Goal: Task Accomplishment & Management: Use online tool/utility

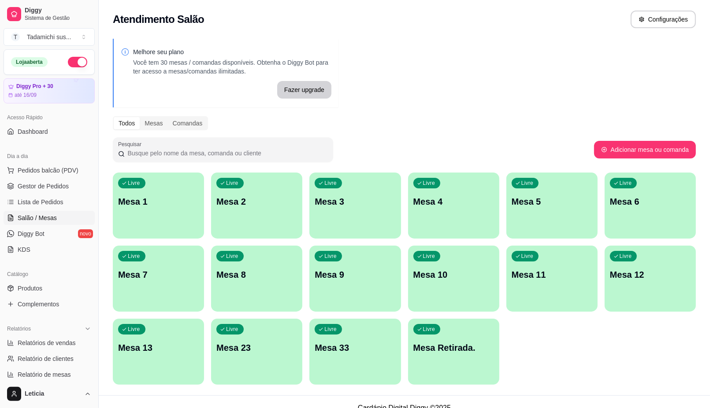
click at [415, 343] on p "Mesa Retirada." at bounding box center [453, 348] width 81 height 12
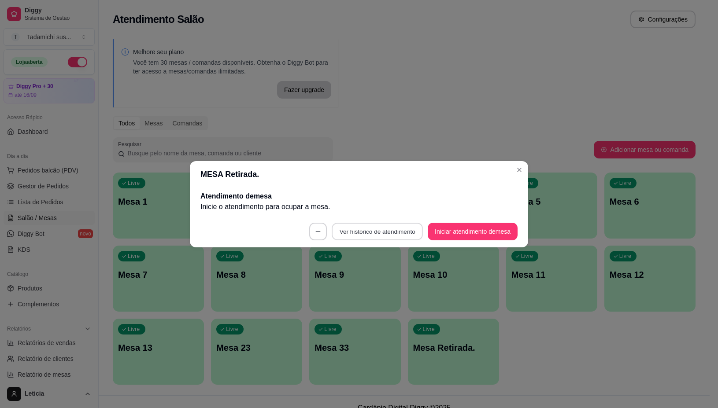
click at [380, 226] on button "Ver histórico de atendimento" at bounding box center [377, 231] width 91 height 17
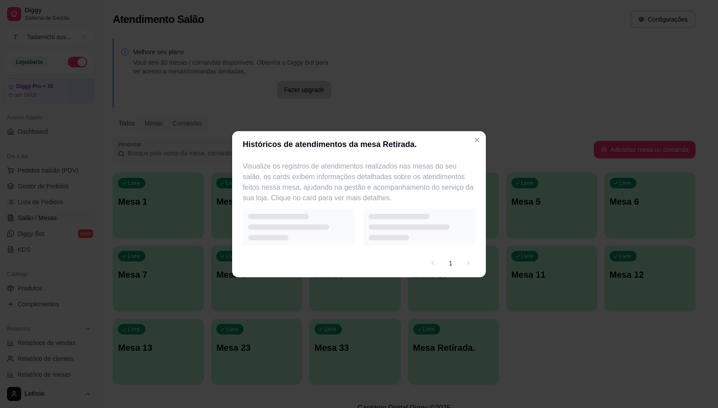
click at [368, 244] on div at bounding box center [419, 227] width 112 height 37
select select "7"
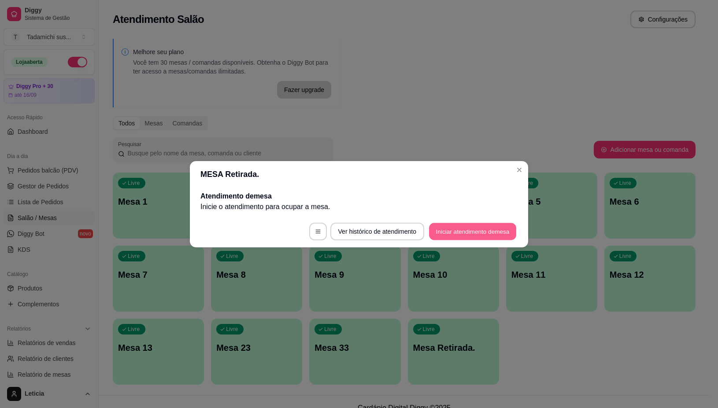
click at [448, 230] on button "Iniciar atendimento de mesa" at bounding box center [472, 231] width 87 height 17
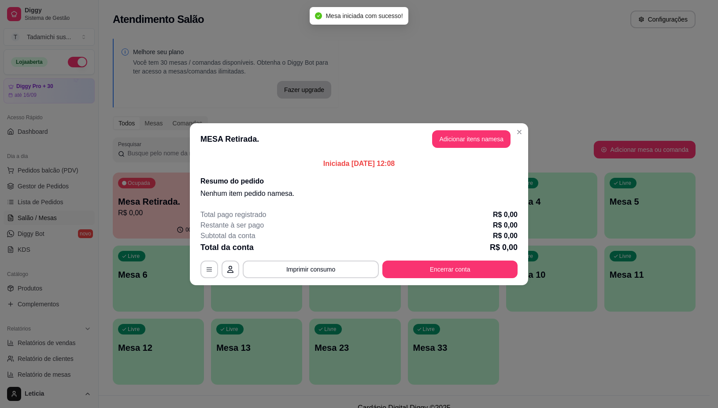
click at [449, 148] on header "MESA Retirada. Adicionar itens na mesa" at bounding box center [359, 139] width 338 height 32
click at [449, 141] on button "Adicionar itens na mesa" at bounding box center [471, 139] width 78 height 18
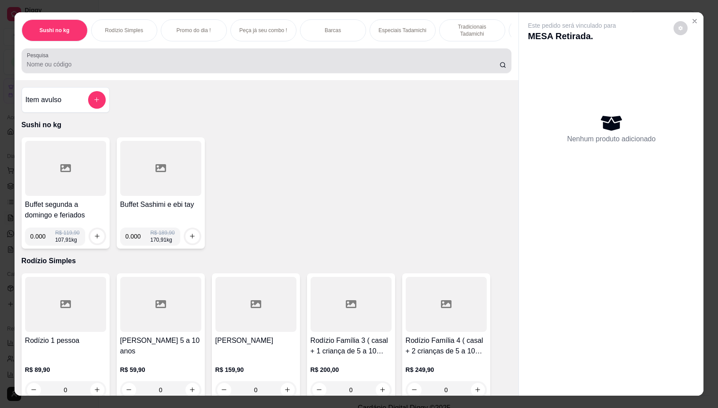
drag, startPoint x: 256, startPoint y: 65, endPoint x: 271, endPoint y: 27, distance: 40.3
click at [257, 65] on input "Pesquisa" at bounding box center [263, 64] width 473 height 9
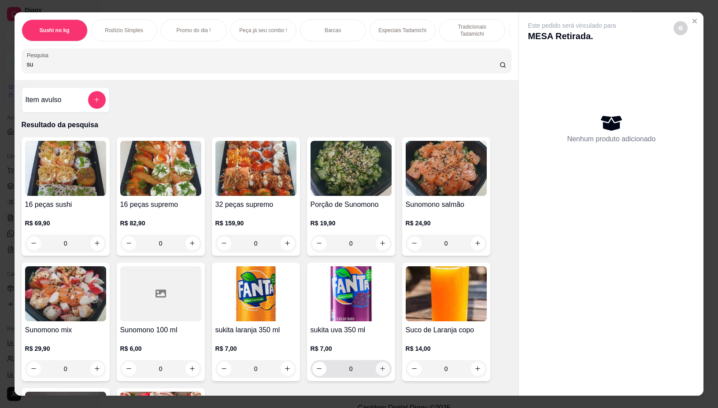
type input "su"
click at [379, 371] on icon "increase-product-quantity" at bounding box center [382, 369] width 7 height 7
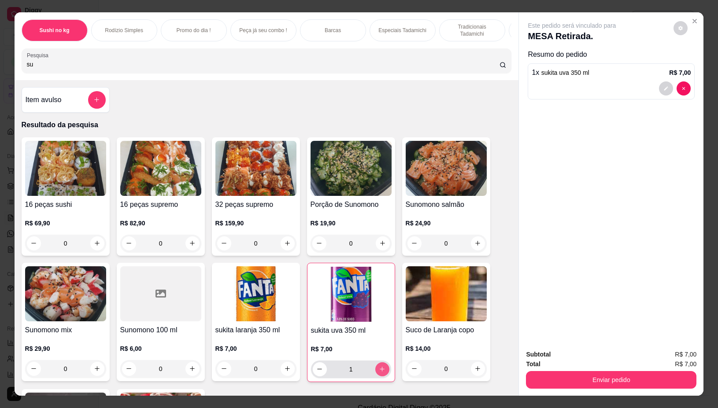
type input "1"
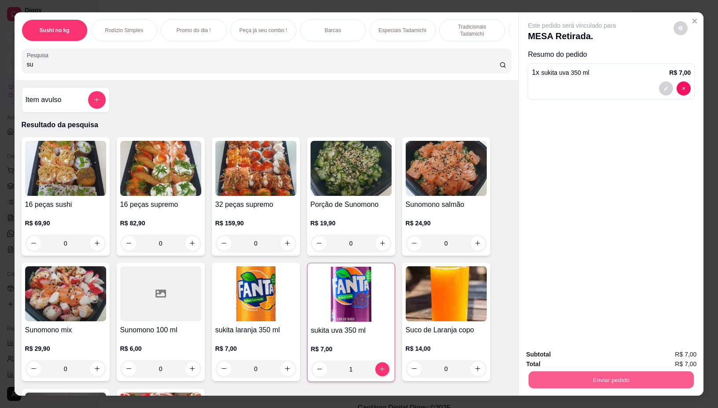
click at [529, 379] on button "Enviar pedido" at bounding box center [611, 380] width 165 height 17
click at [542, 355] on button "Não registrar e enviar pedido" at bounding box center [581, 354] width 89 height 16
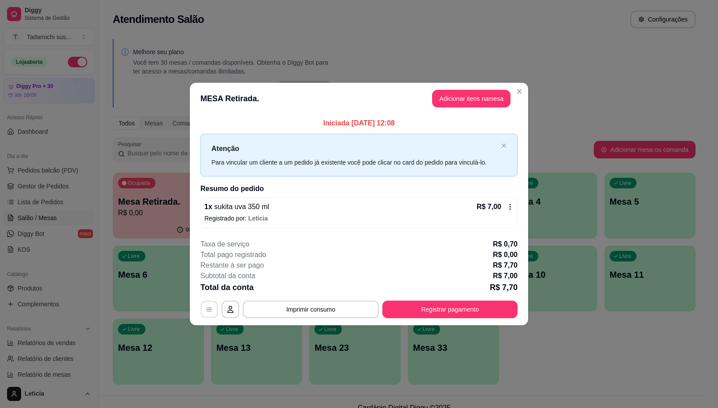
click at [205, 307] on button "button" at bounding box center [209, 309] width 17 height 17
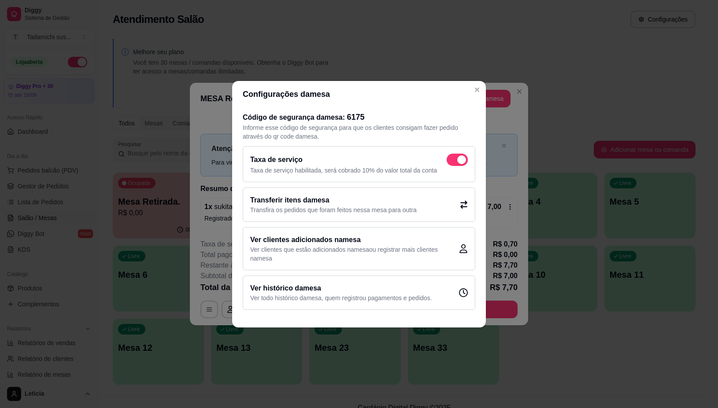
click at [450, 156] on span at bounding box center [457, 160] width 21 height 12
click at [450, 161] on input "checkbox" at bounding box center [449, 164] width 6 height 6
checkbox input "false"
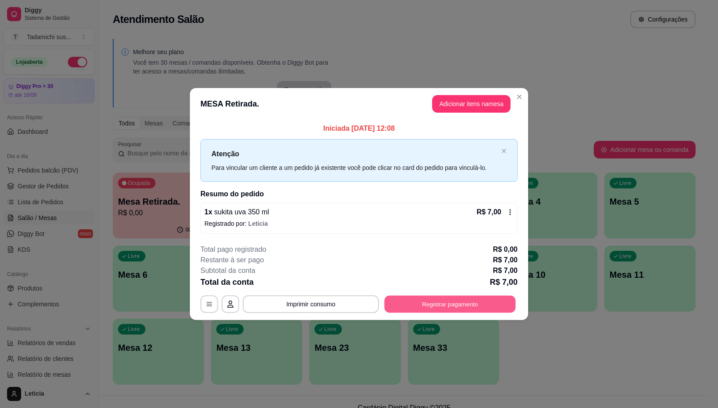
click at [394, 296] on button "Registrar pagamento" at bounding box center [449, 304] width 131 height 17
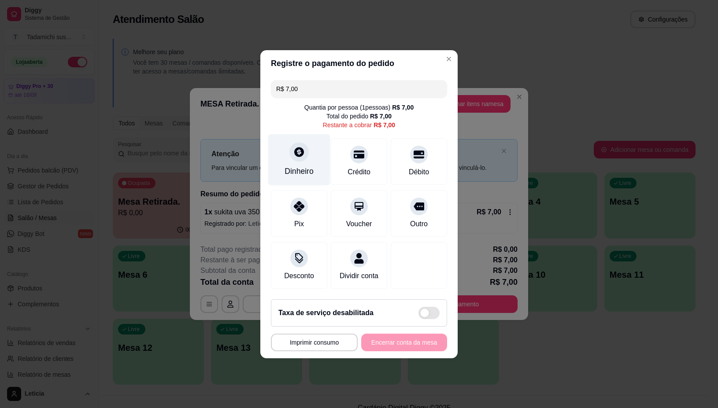
click at [291, 157] on div "Dinheiro" at bounding box center [299, 160] width 62 height 52
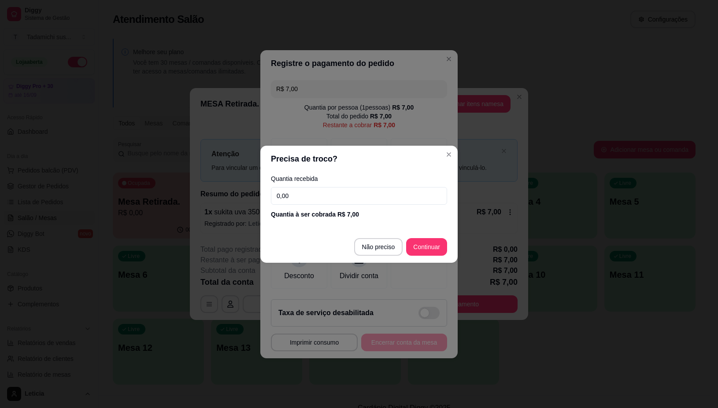
click at [321, 202] on input "0,00" at bounding box center [359, 196] width 176 height 18
type input "7,00"
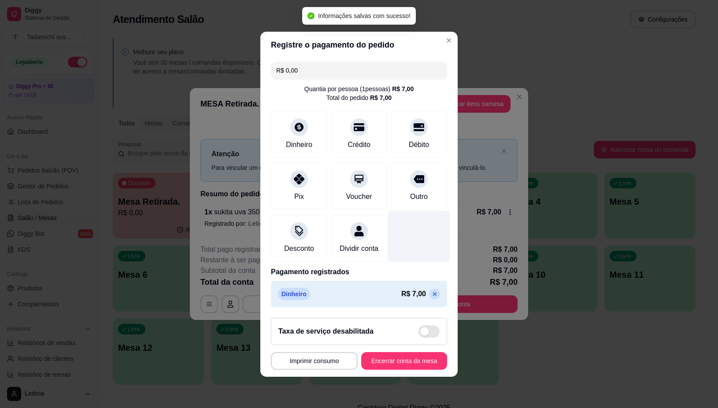
type input "R$ 0,00"
click at [298, 364] on button "Imprimir consumo" at bounding box center [314, 360] width 84 height 17
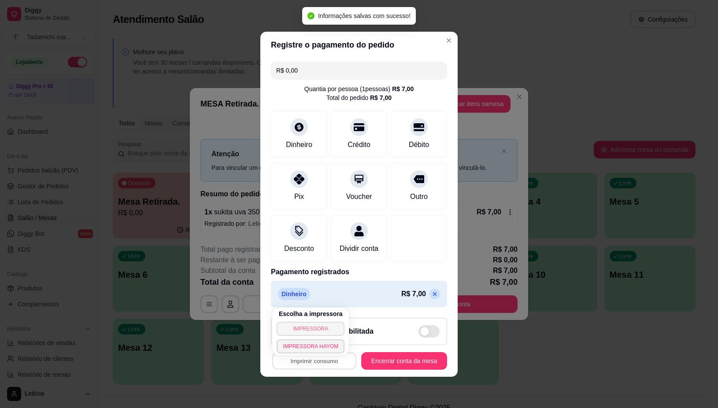
click at [297, 326] on button "IMPRESSORA" at bounding box center [311, 329] width 68 height 14
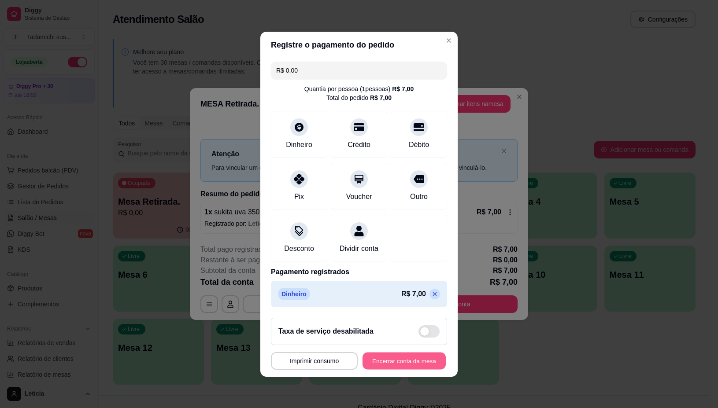
click at [414, 365] on button "Encerrar conta da mesa" at bounding box center [403, 360] width 83 height 17
